Goal: Transaction & Acquisition: Book appointment/travel/reservation

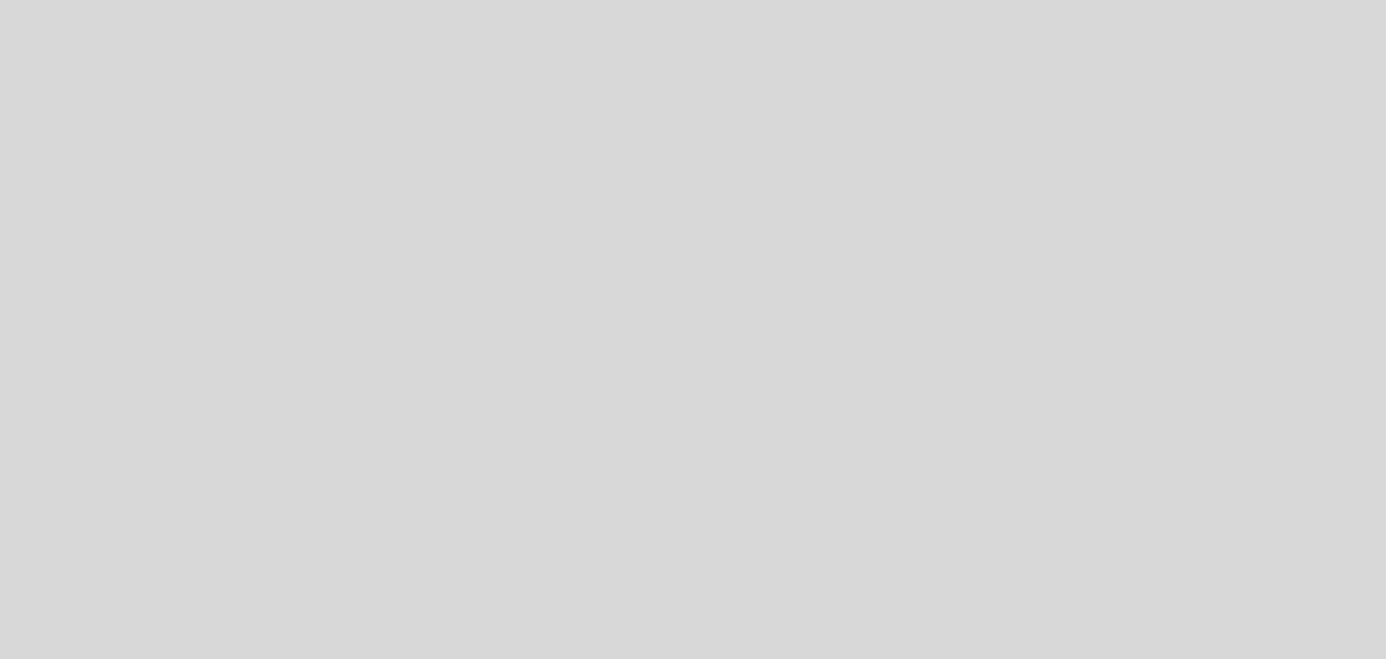
select select "es"
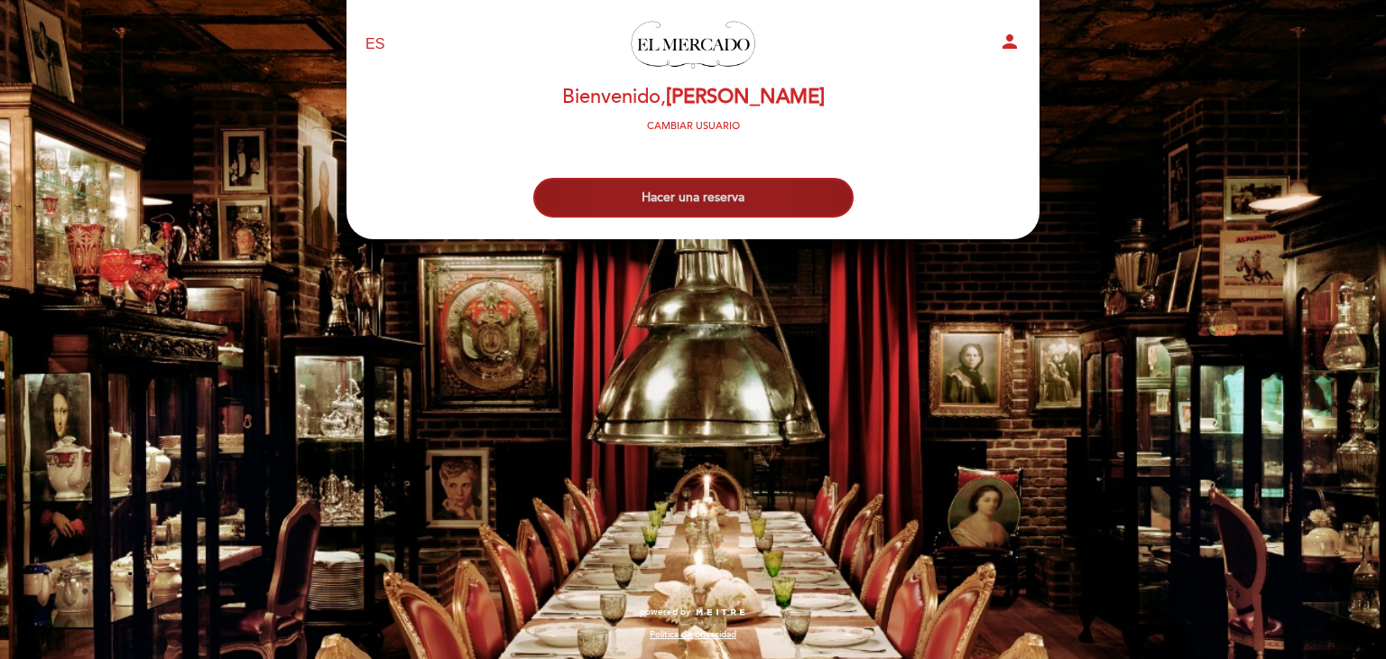
click at [740, 202] on button "Hacer una reserva" at bounding box center [693, 198] width 320 height 40
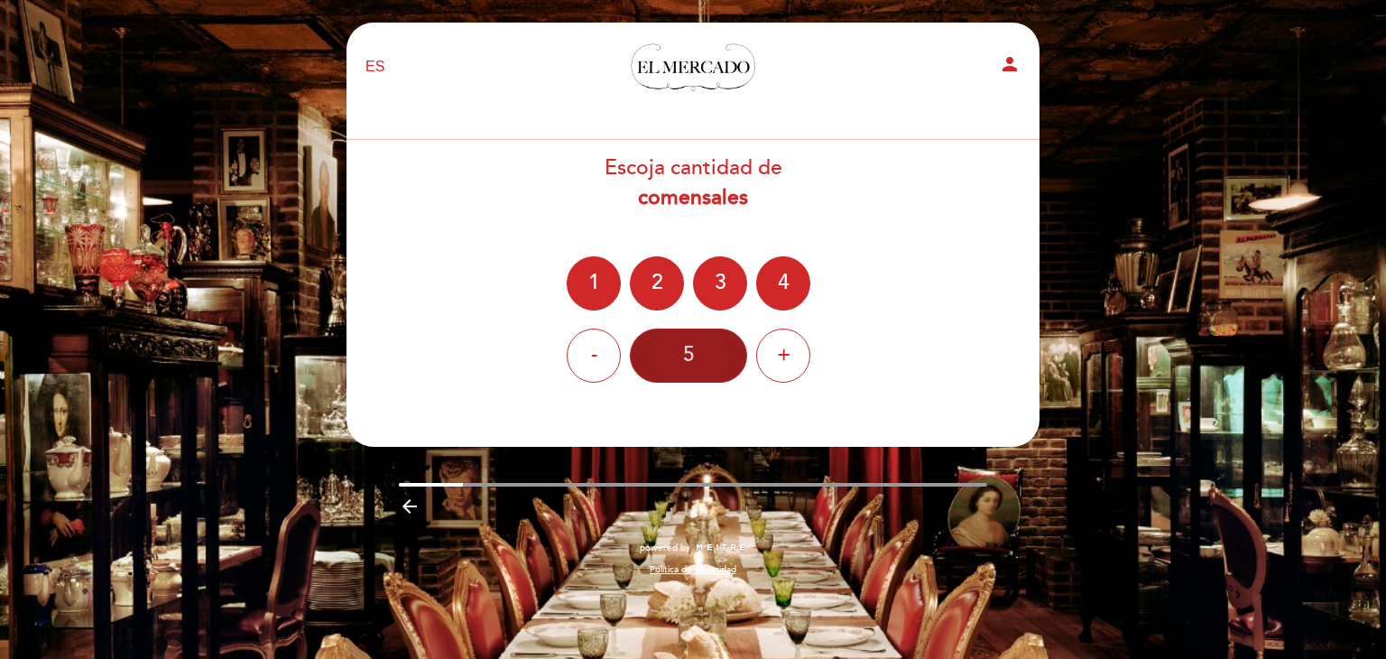
click at [688, 345] on div "5" at bounding box center [688, 355] width 117 height 54
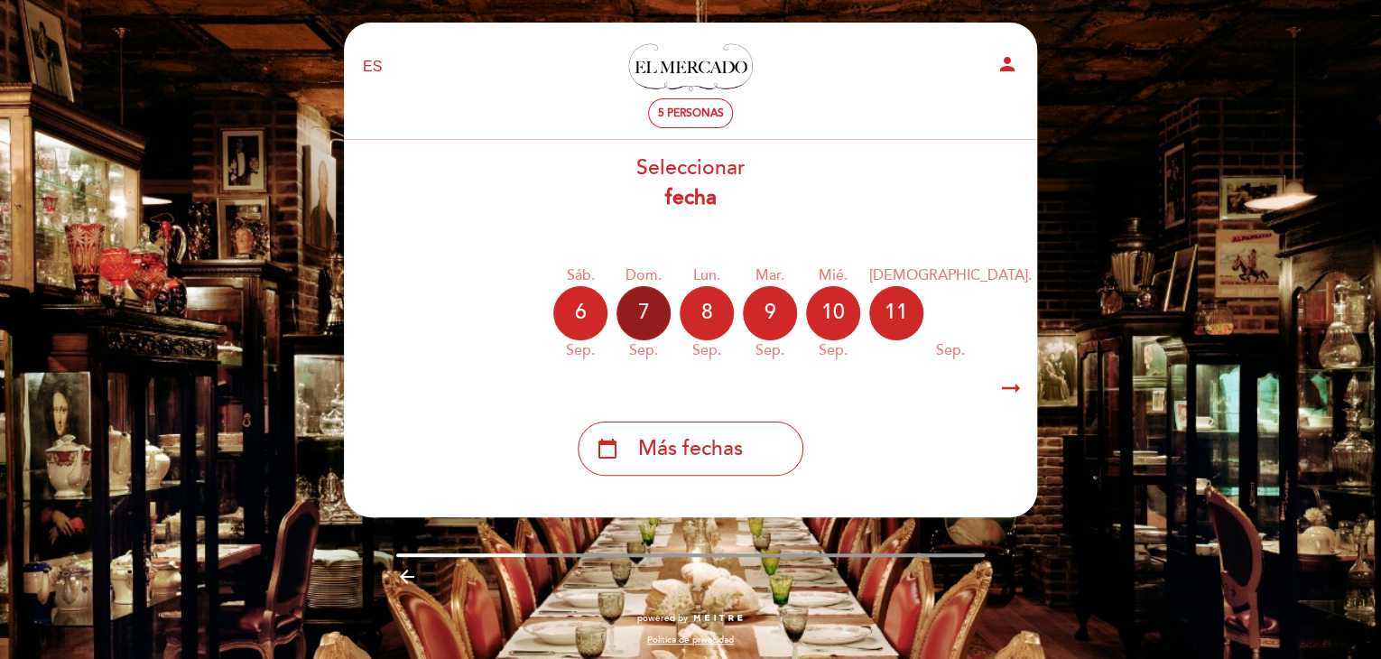
click at [650, 315] on div "7" at bounding box center [643, 313] width 54 height 54
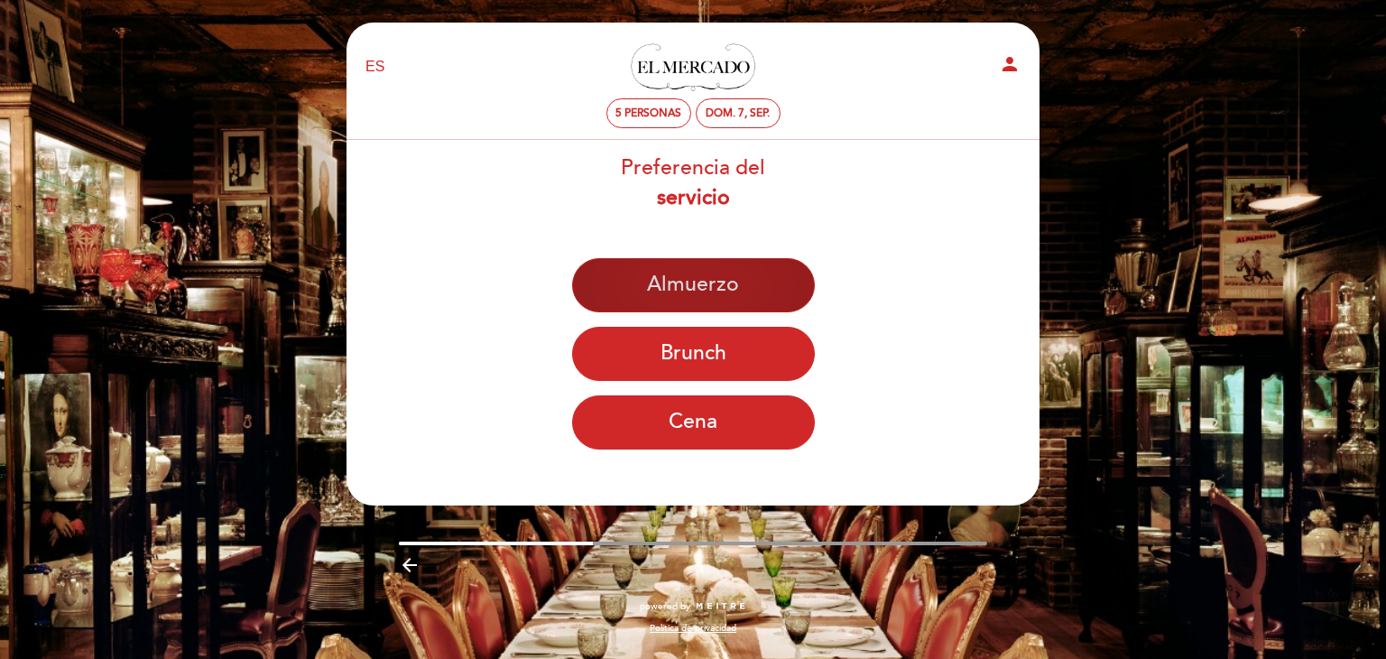
click at [718, 280] on button "Almuerzo" at bounding box center [693, 285] width 243 height 54
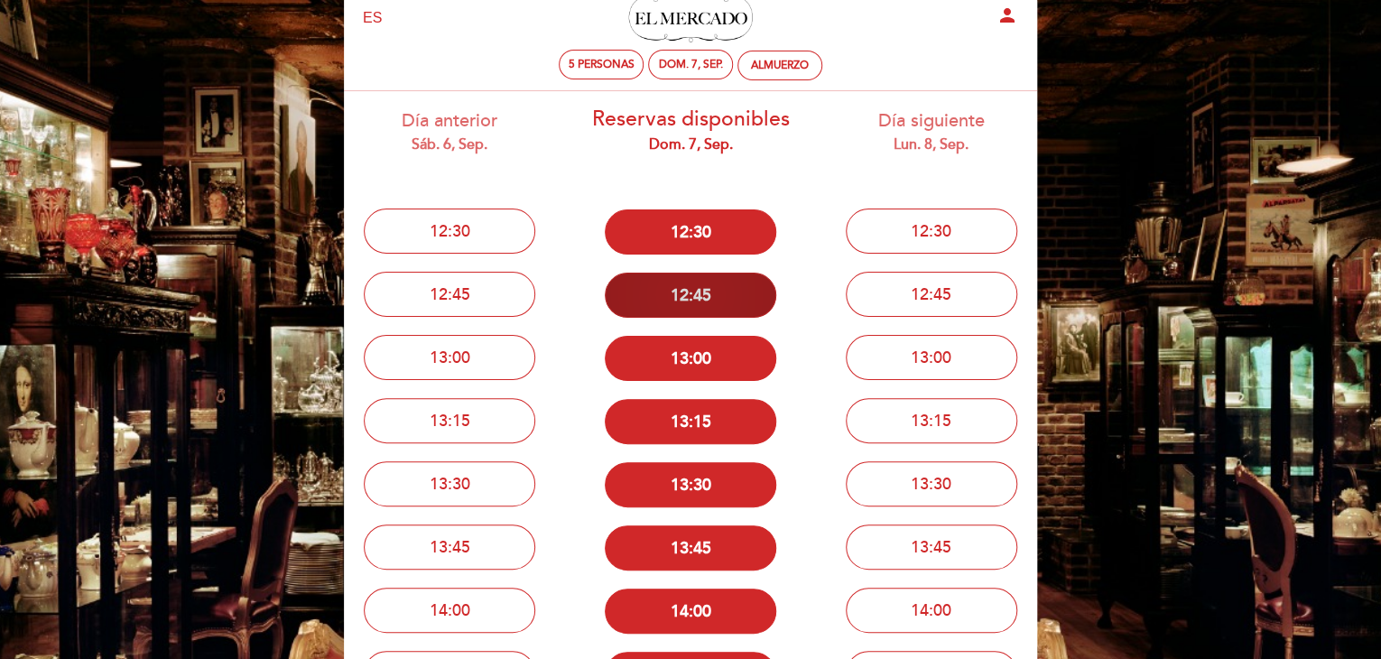
scroll to position [90, 0]
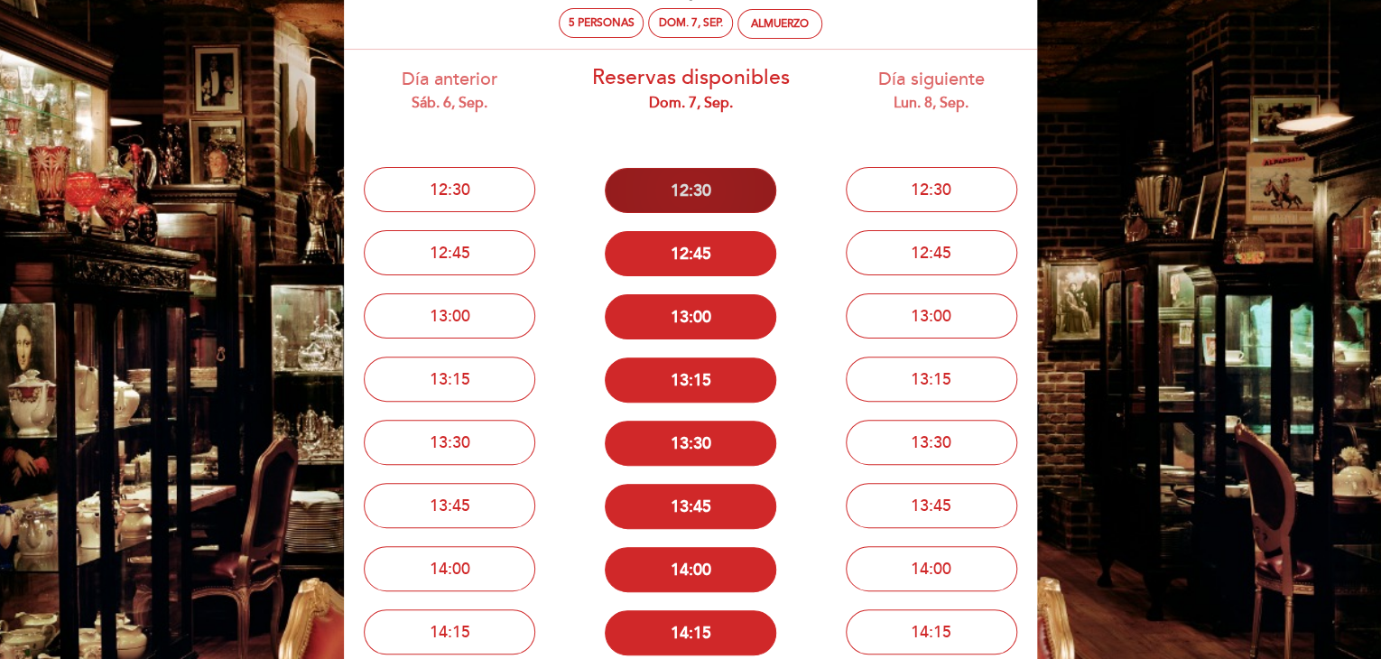
click at [710, 194] on button "12:30" at bounding box center [690, 190] width 171 height 45
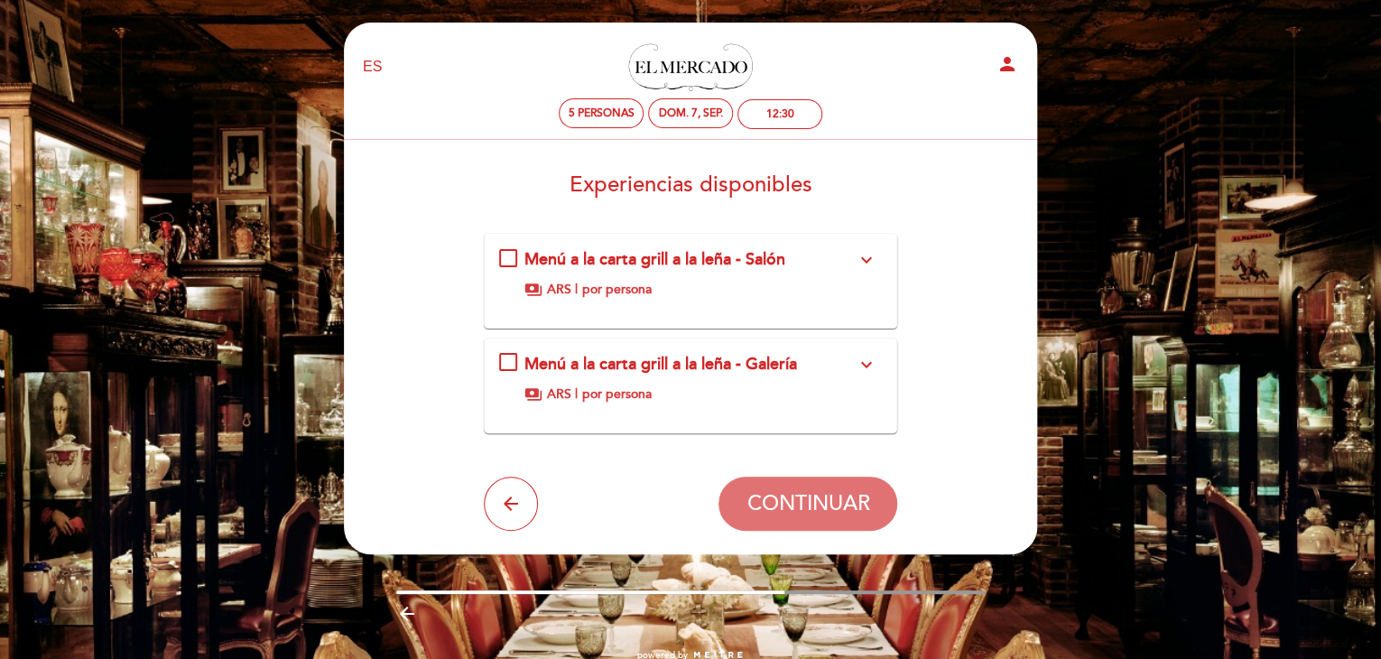
click at [510, 257] on div "Menú a la carta grill a la leña - Salón expand_more Si desea conocer el menú, c…" at bounding box center [691, 273] width 384 height 51
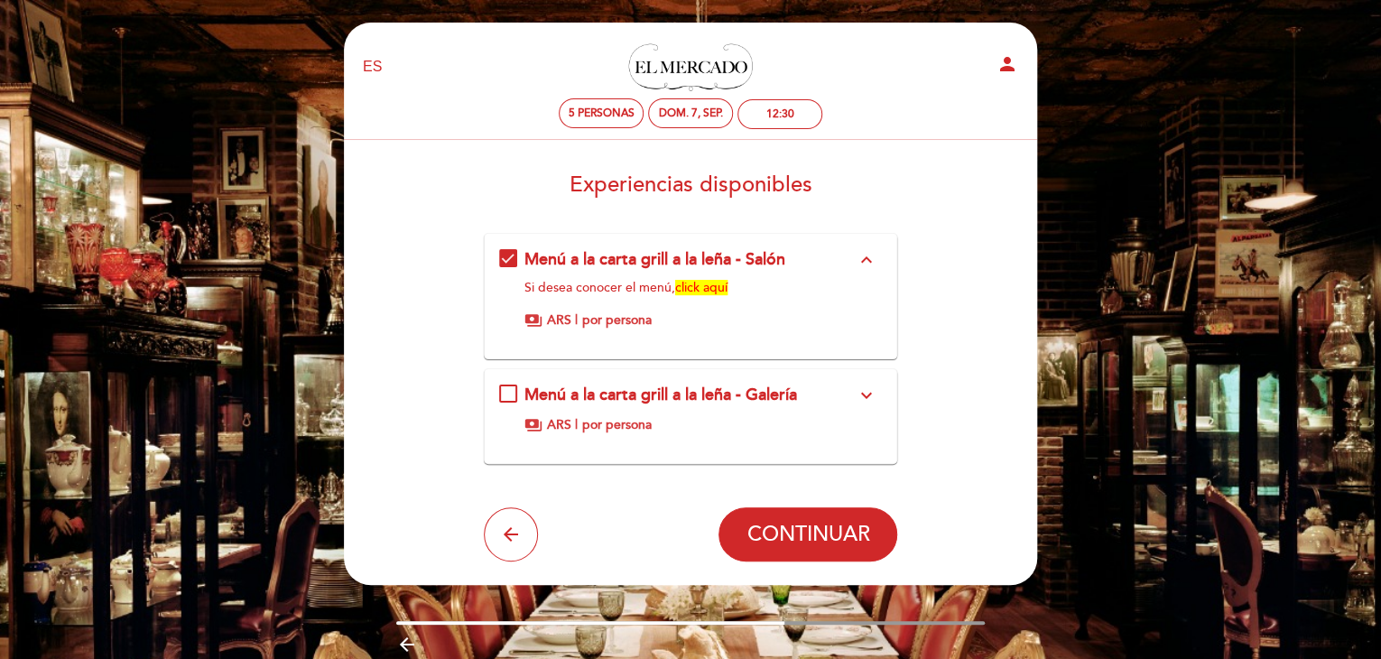
click at [594, 320] on span "por persona" at bounding box center [616, 320] width 69 height 18
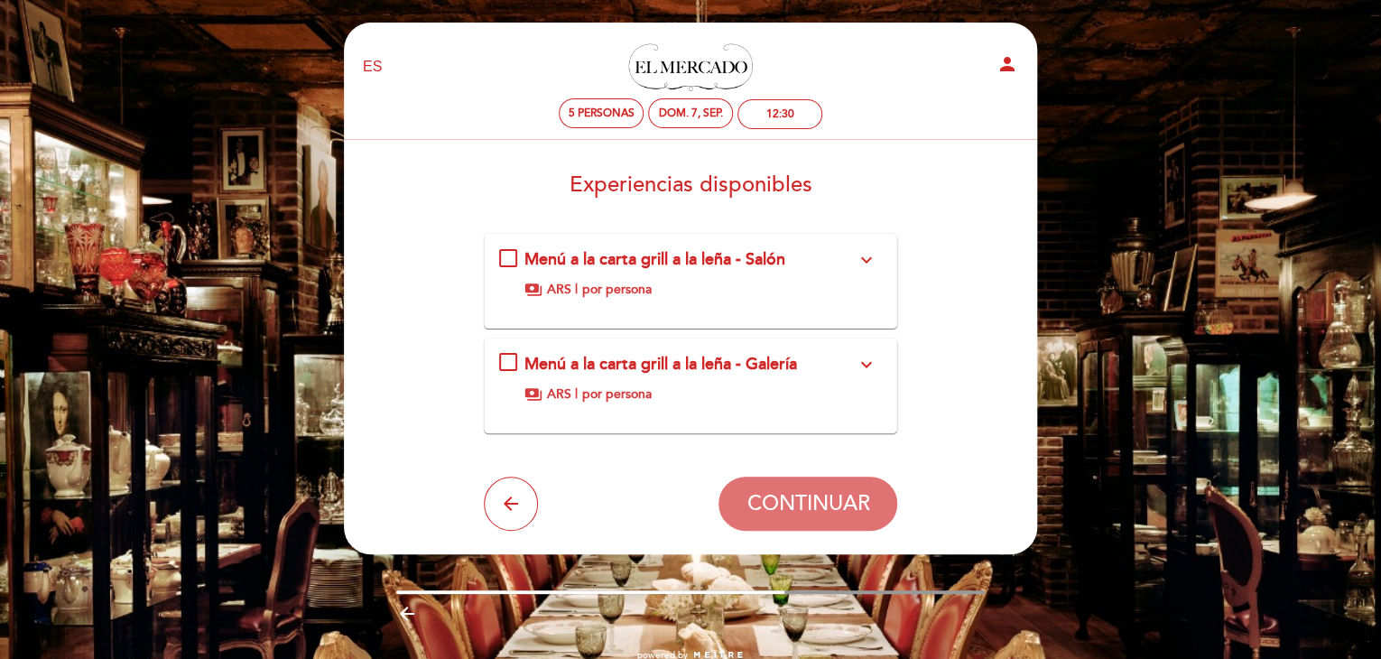
click at [510, 263] on div "Menú a la carta grill a la leña - Salón expand_more Si desea conocer el menú, c…" at bounding box center [691, 273] width 384 height 51
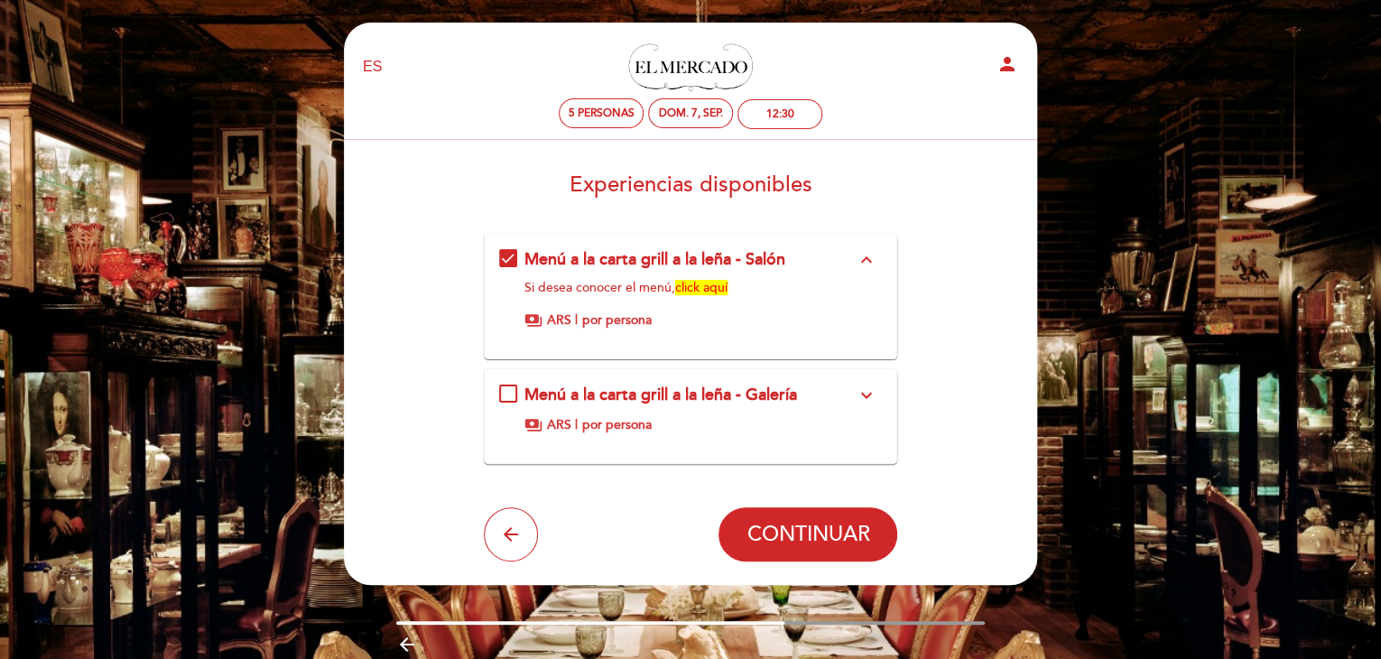
click at [871, 257] on icon "expand_less" at bounding box center [866, 260] width 22 height 22
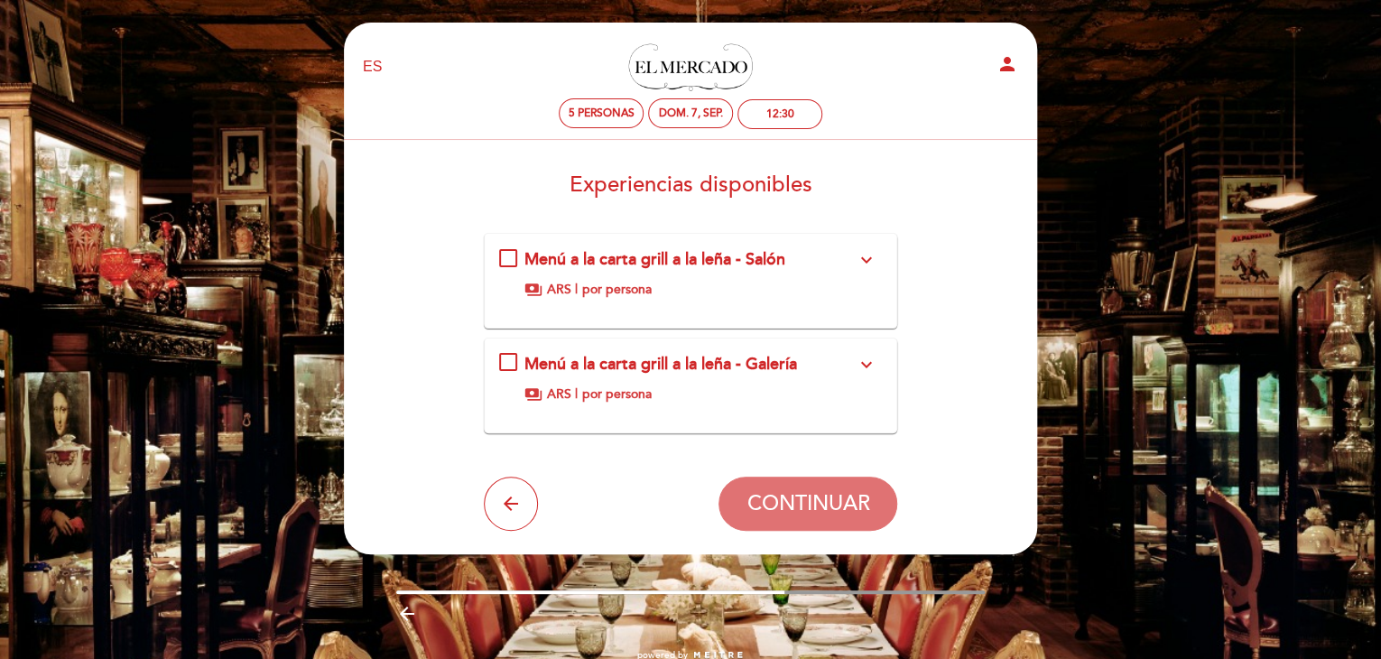
click at [510, 257] on div "Menú a la carta grill a la leña - Salón expand_more Si desea conocer el menú, c…" at bounding box center [691, 273] width 384 height 51
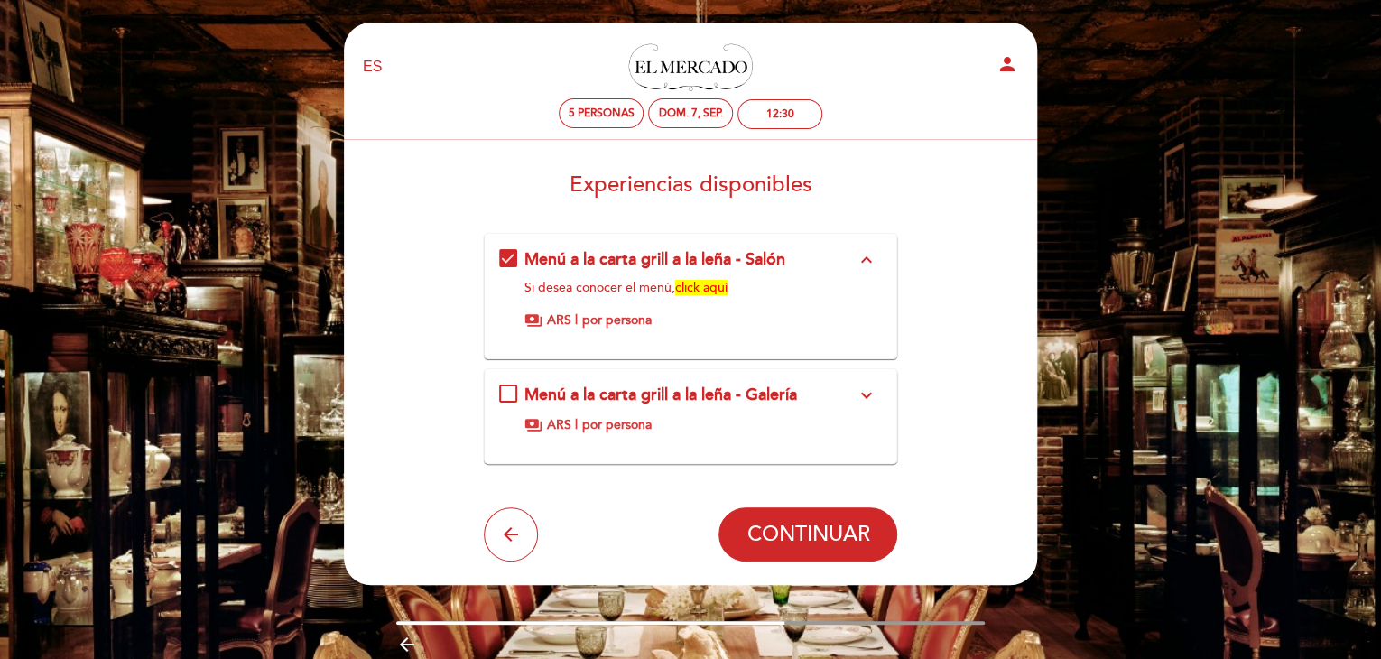
click at [510, 260] on div "Menú a la carta grill a la leña - Salón expand_less Si desea conocer el menú, c…" at bounding box center [691, 288] width 384 height 81
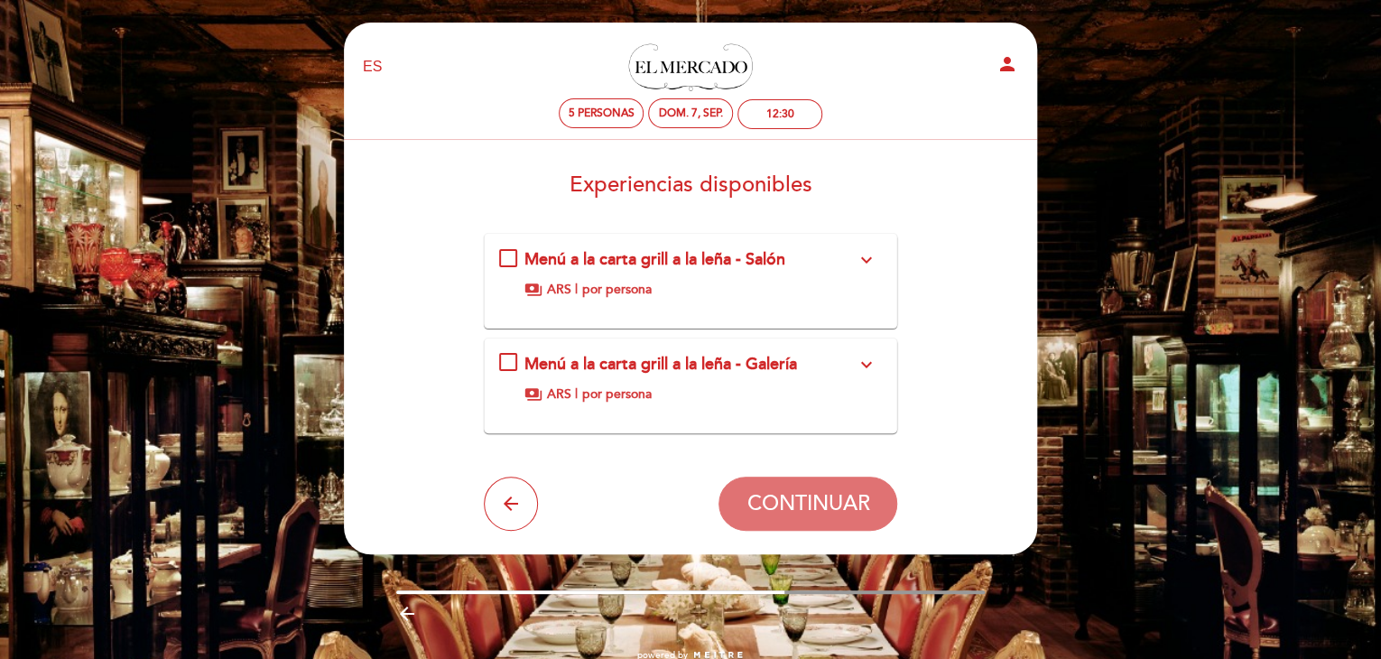
click at [504, 261] on div "Menú a la carta grill a la leña - Salón expand_more Si desea conocer el menú, c…" at bounding box center [691, 273] width 384 height 51
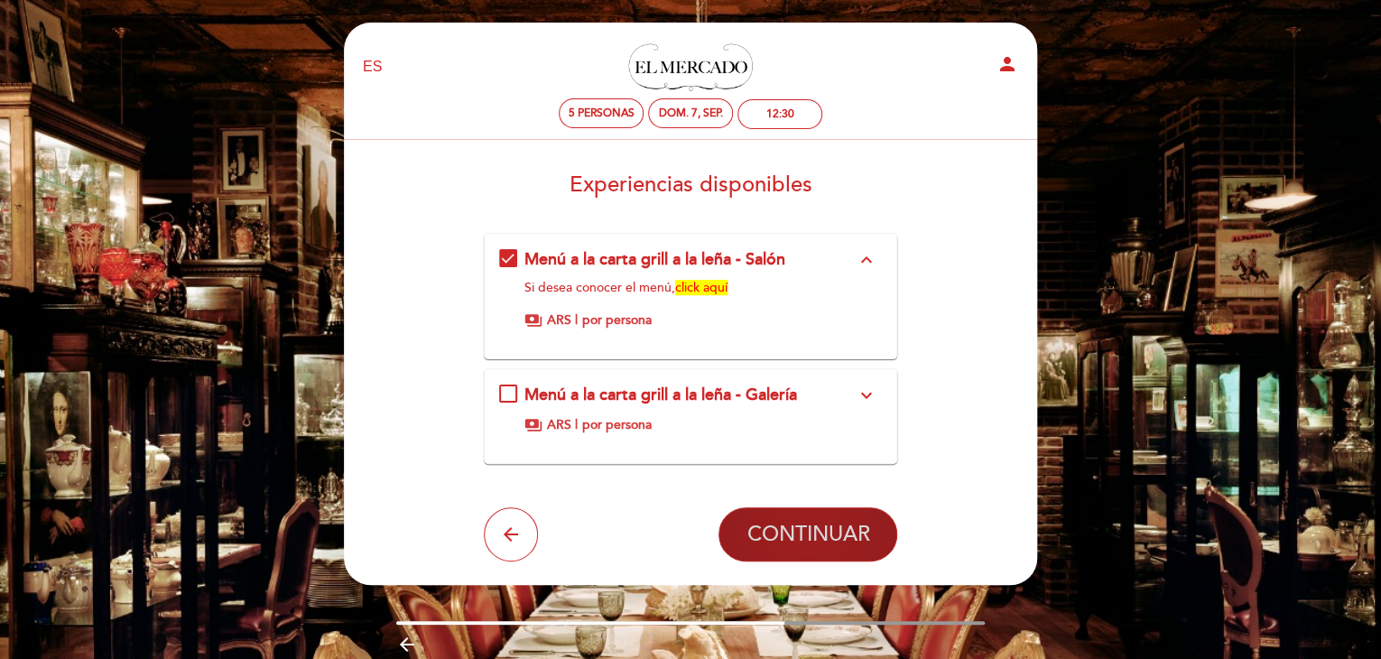
click at [829, 539] on span "CONTINUAR" at bounding box center [807, 534] width 123 height 25
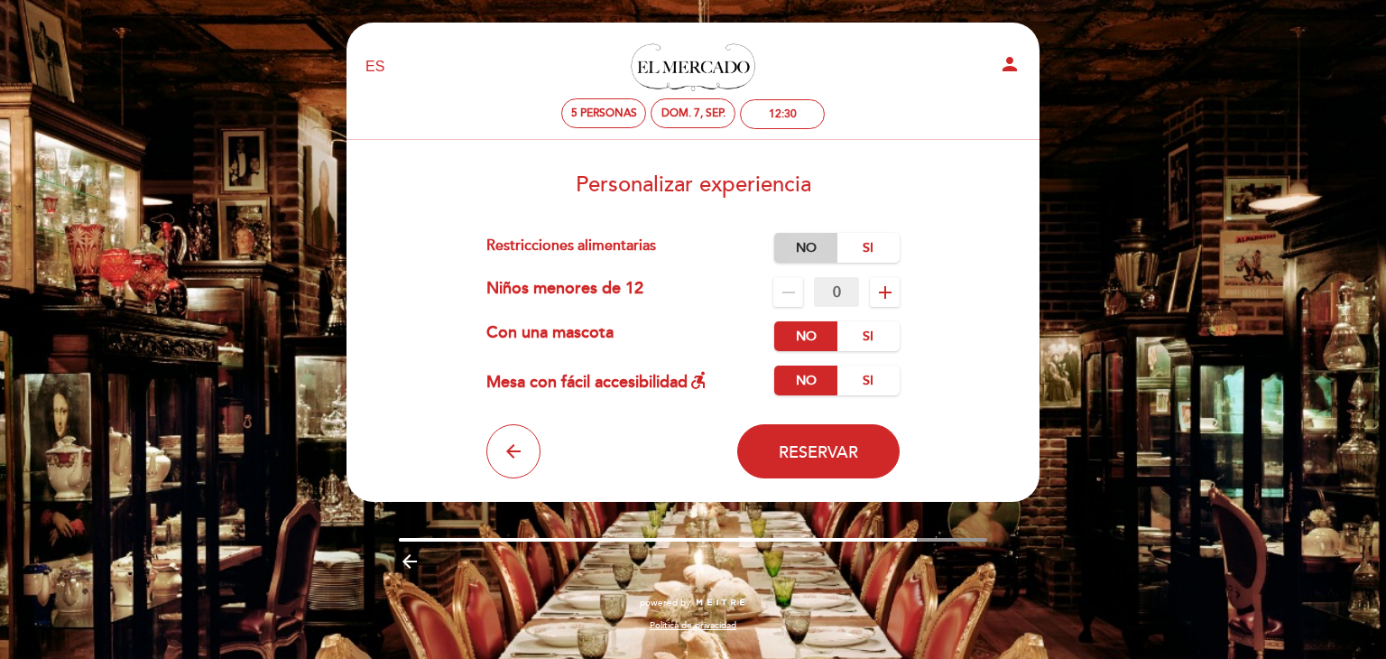
click at [812, 246] on label "No" at bounding box center [805, 248] width 63 height 30
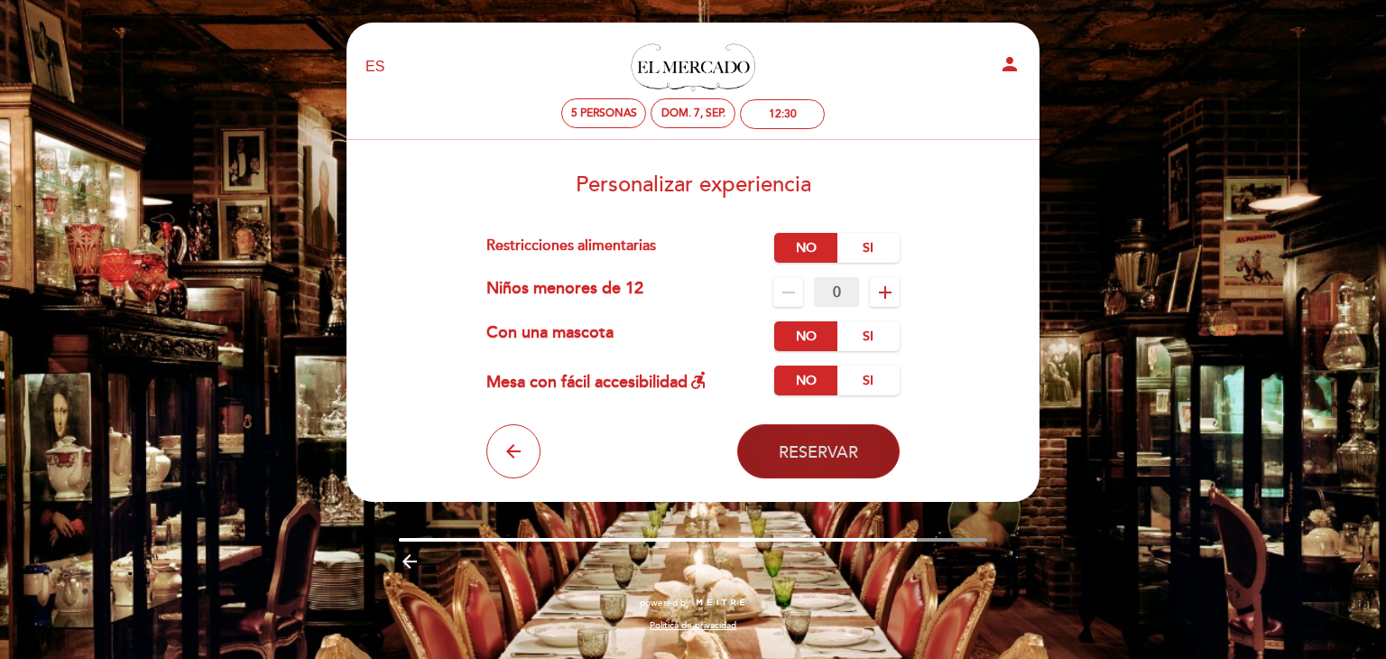
click at [855, 456] on span "Reservar" at bounding box center [818, 452] width 79 height 20
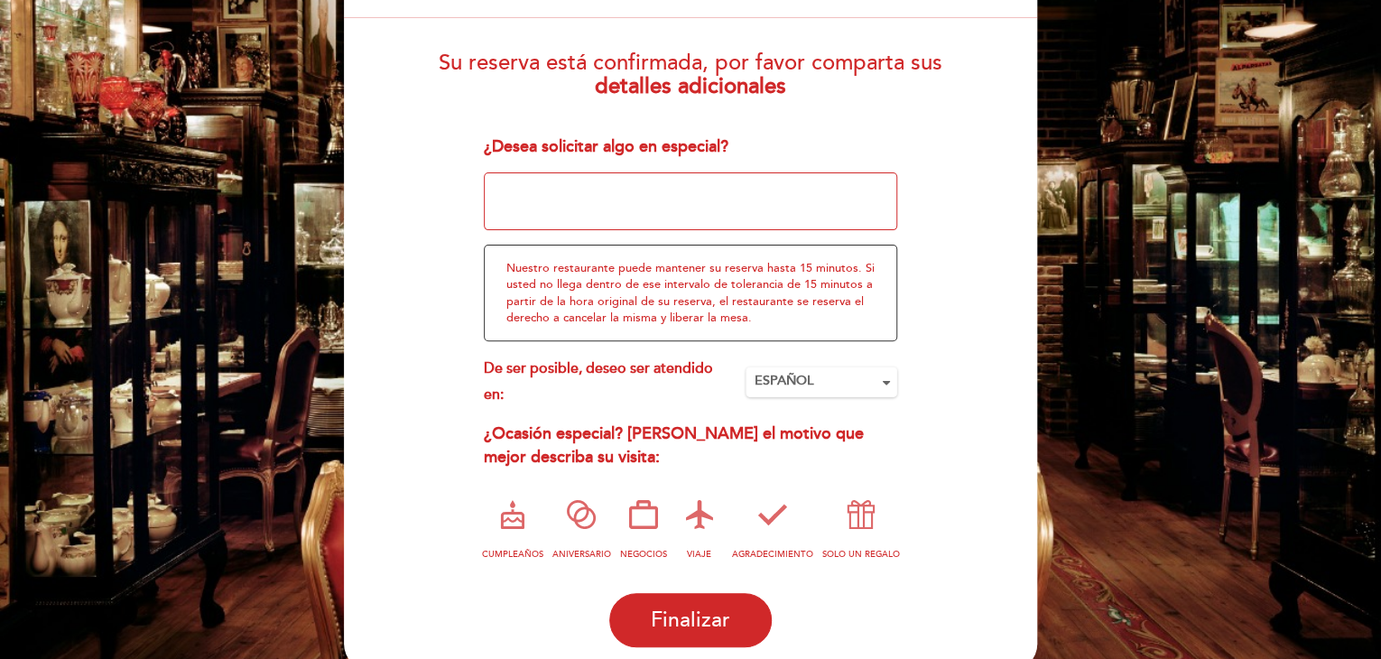
scroll to position [180, 0]
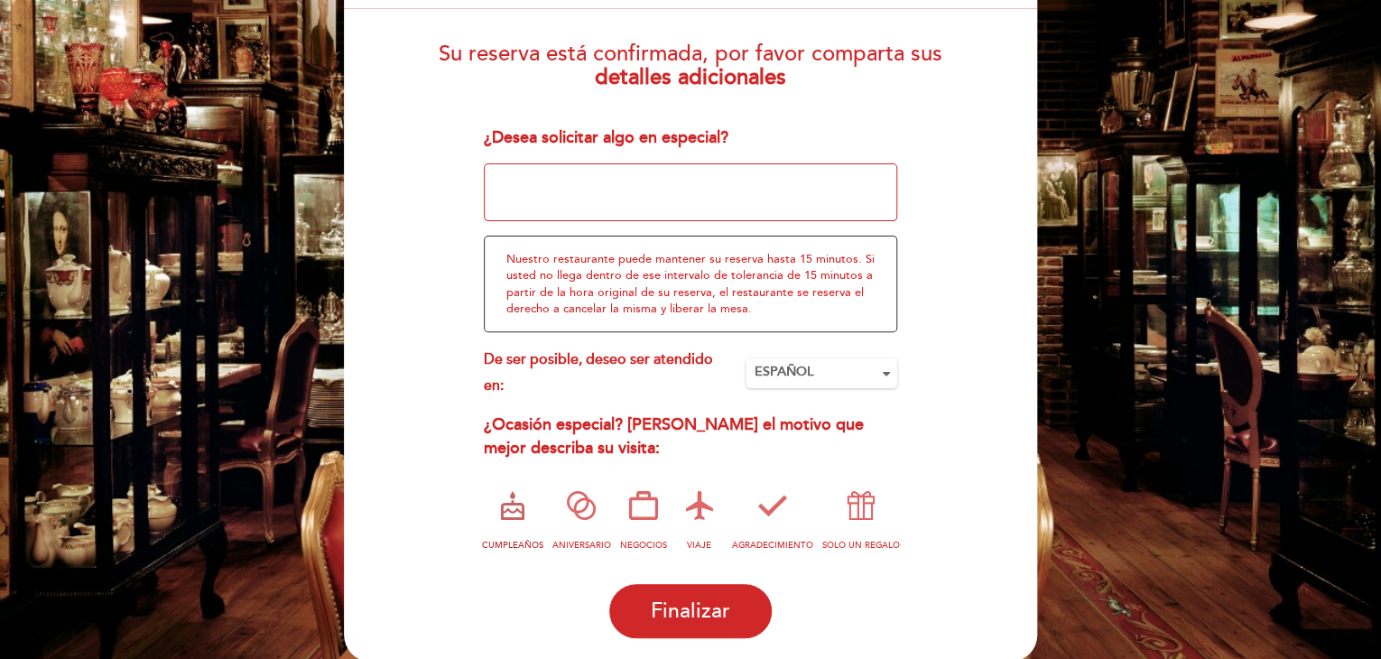
click at [519, 515] on icon at bounding box center [512, 505] width 47 height 47
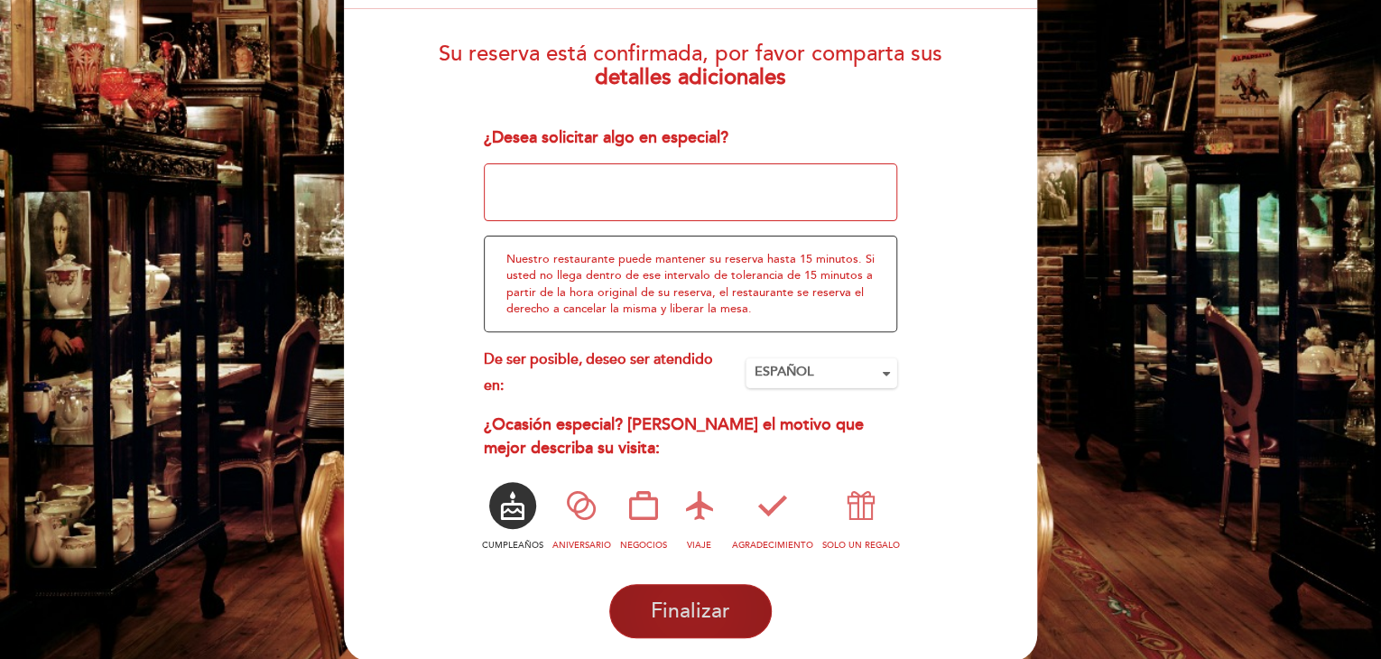
click at [698, 601] on span "Finalizar" at bounding box center [690, 610] width 79 height 25
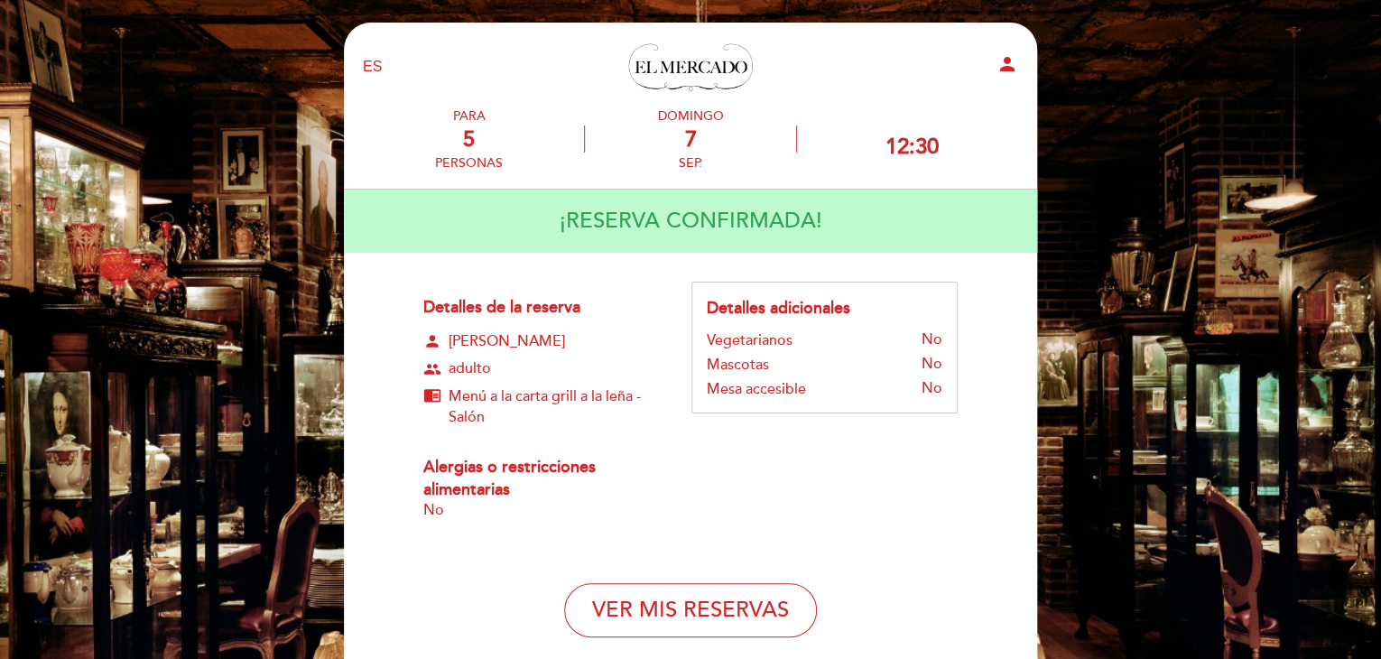
scroll to position [90, 0]
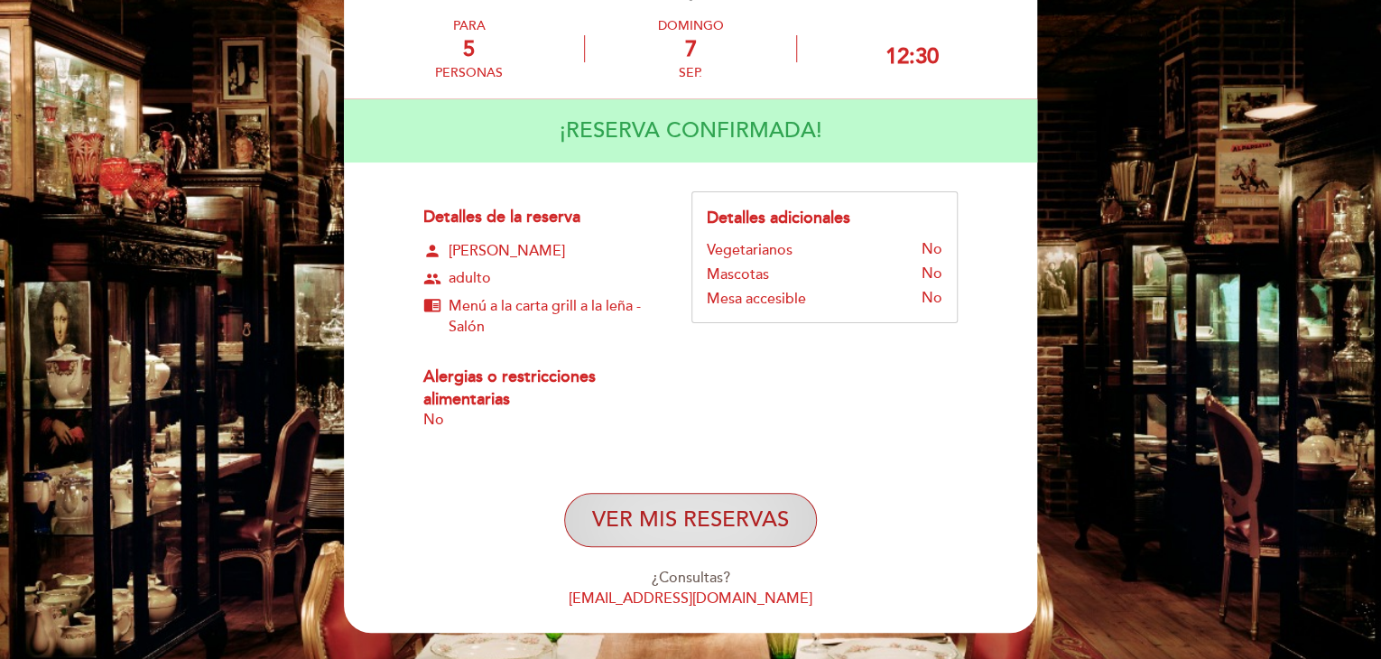
click at [694, 517] on button "VER MIS RESERVAS" at bounding box center [690, 520] width 253 height 54
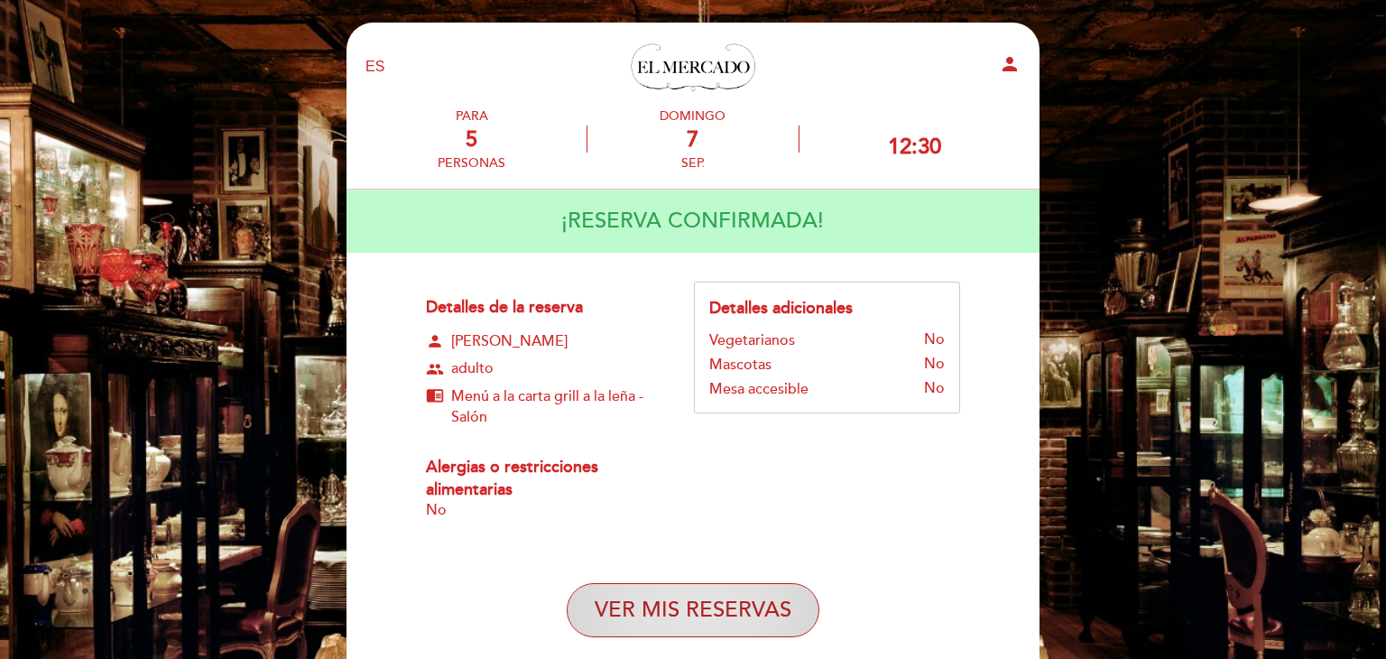
select select "es"
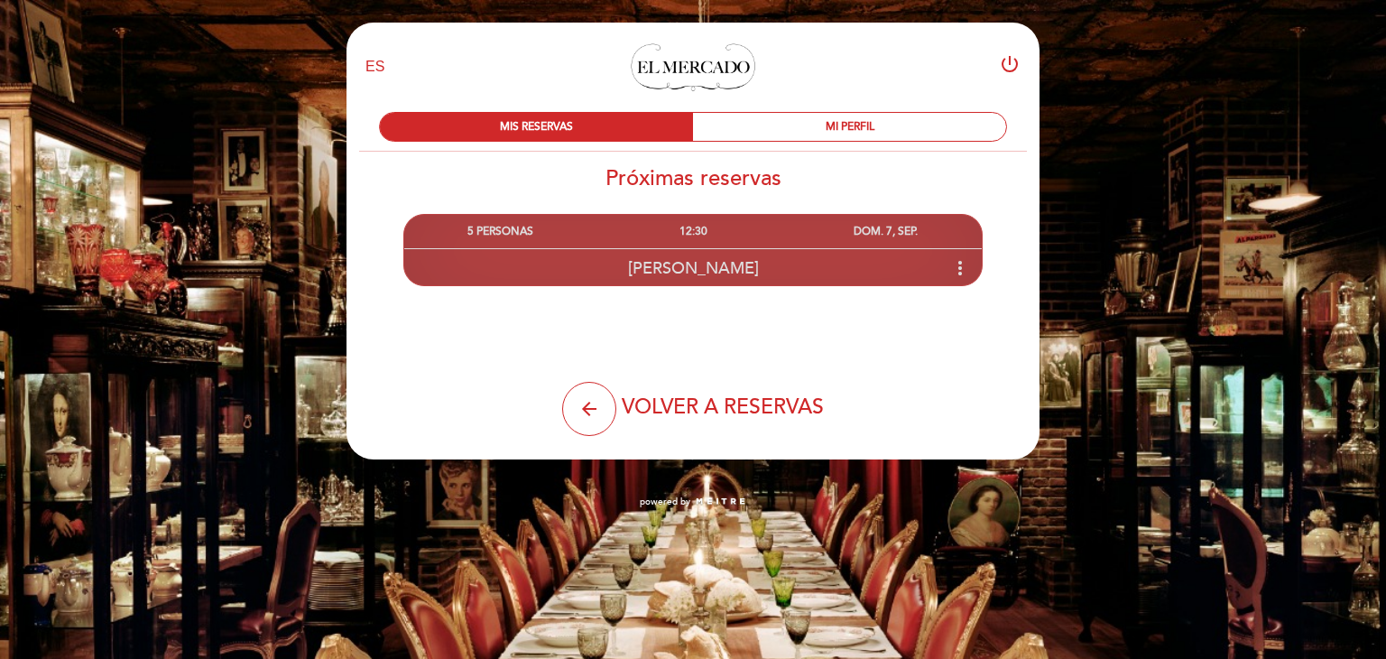
click at [960, 270] on icon "more_vert" at bounding box center [960, 268] width 22 height 22
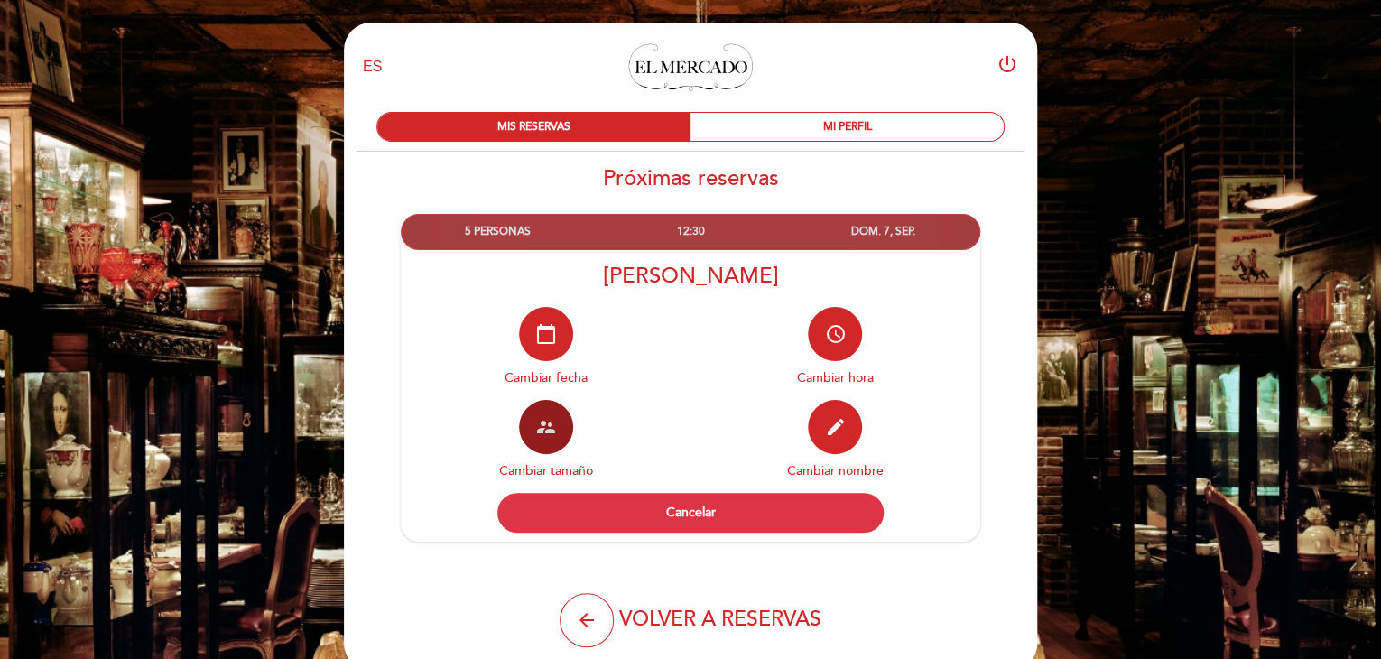
click at [566, 426] on button "supervisor_account" at bounding box center [546, 427] width 54 height 54
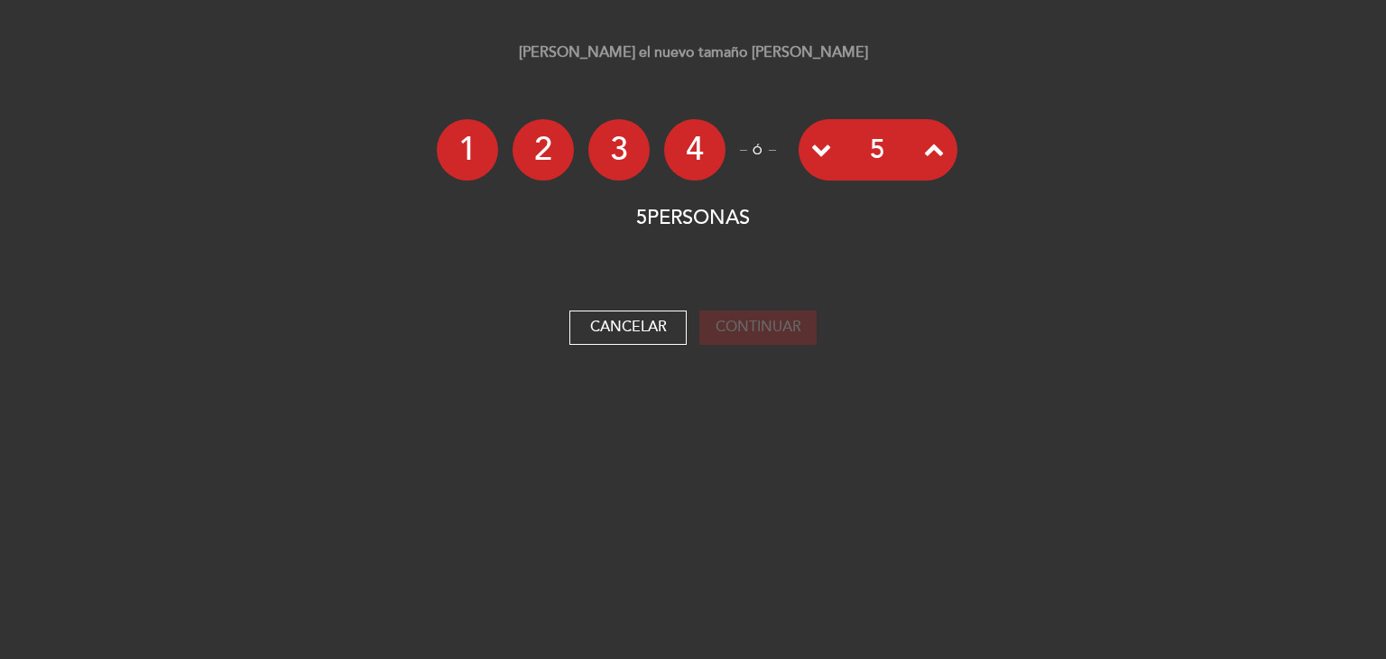
click at [935, 145] on icon at bounding box center [934, 149] width 20 height 20
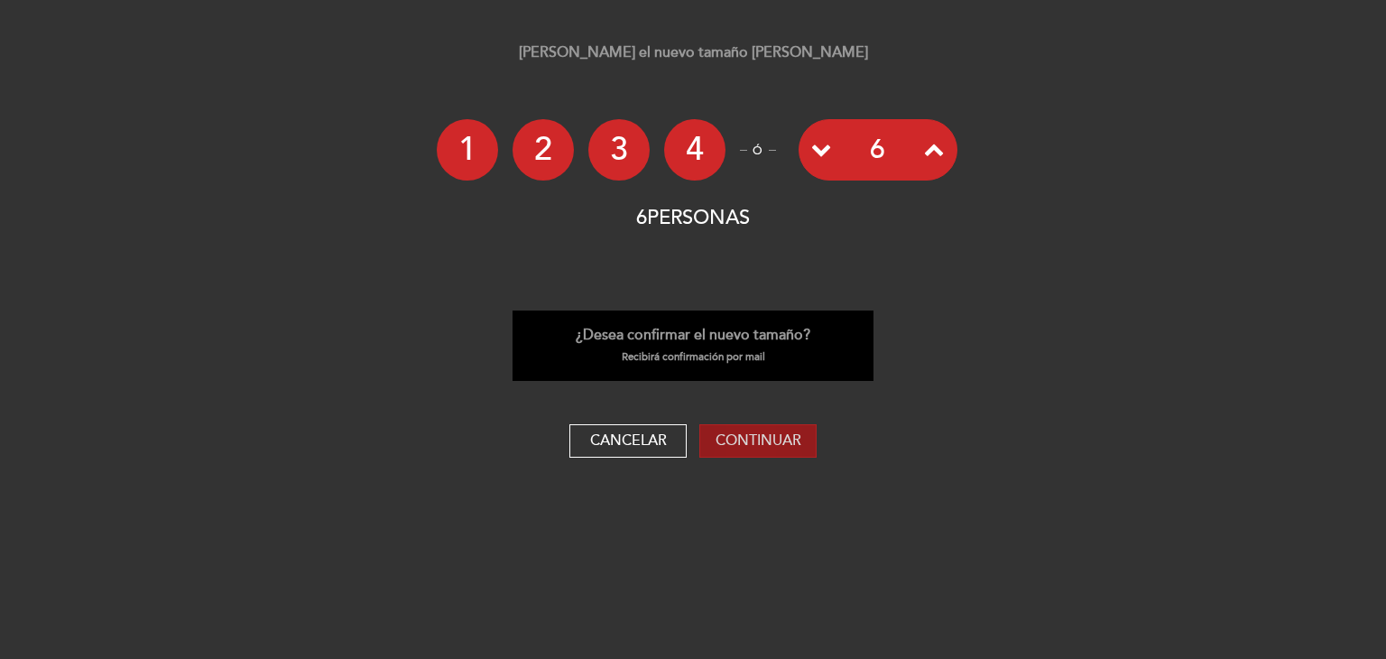
click at [769, 445] on button "Continuar" at bounding box center [757, 441] width 117 height 34
